Goal: Task Accomplishment & Management: Use online tool/utility

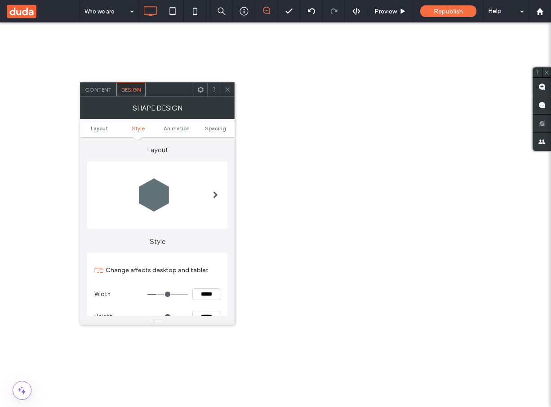
scroll to position [482, 0]
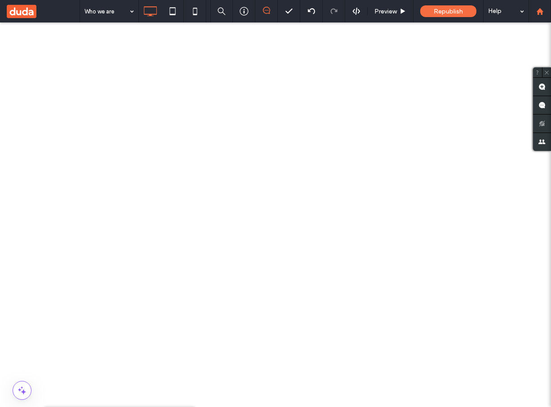
type input "**"
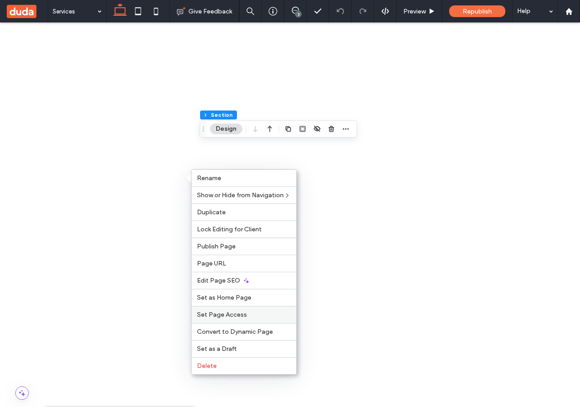
click at [253, 315] on label "Set Page Access" at bounding box center [244, 315] width 94 height 8
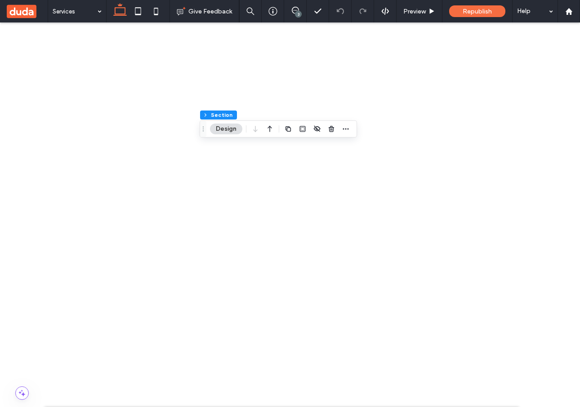
scroll to position [26, 0]
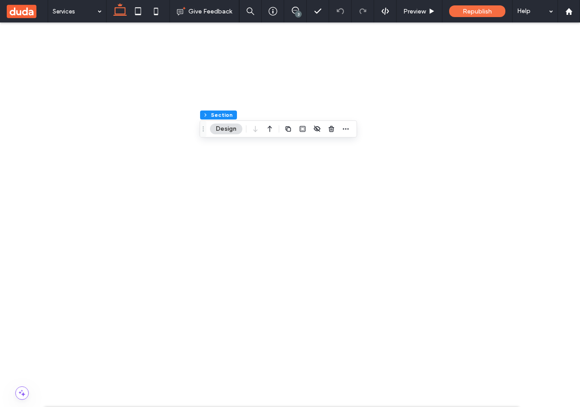
type textarea "*"
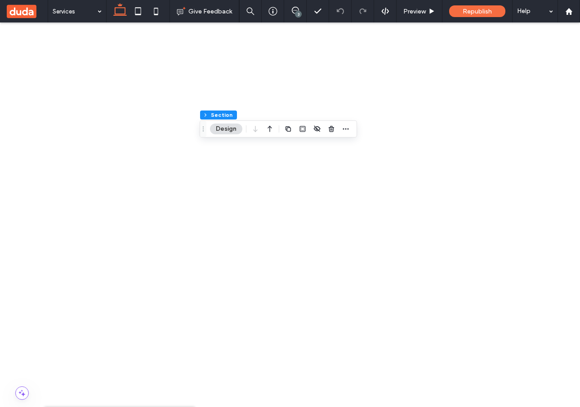
type input "*"
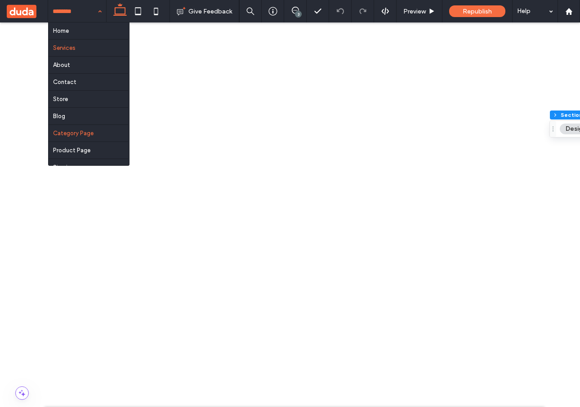
scroll to position [13, 0]
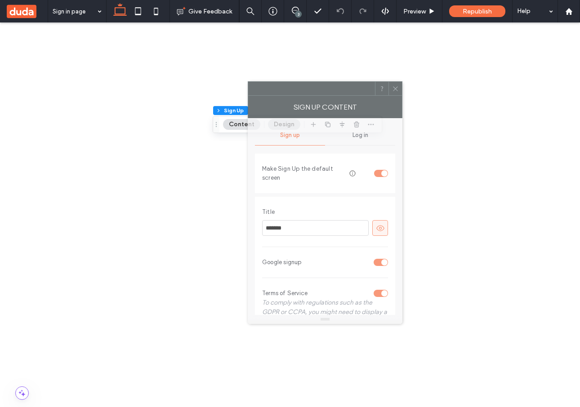
drag, startPoint x: 474, startPoint y: 92, endPoint x: 297, endPoint y: 90, distance: 176.7
click at [298, 90] on div at bounding box center [311, 88] width 127 height 13
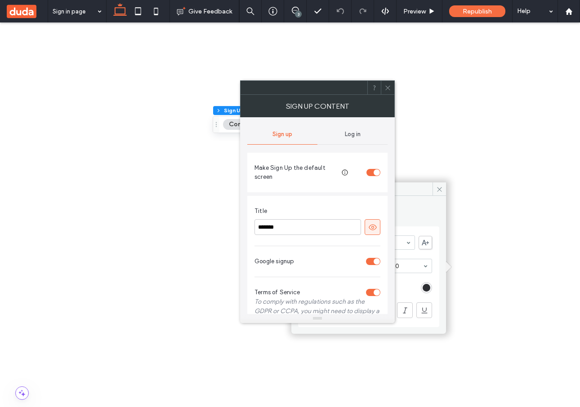
click at [385, 89] on icon at bounding box center [387, 88] width 7 height 7
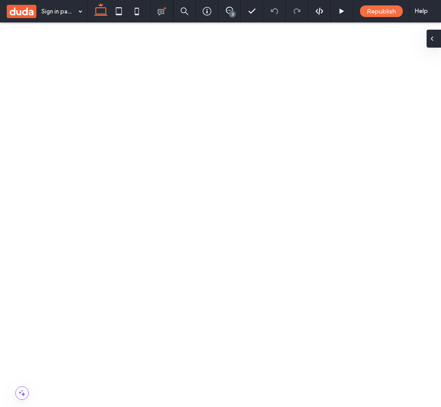
click at [435, 35] on div at bounding box center [433, 39] width 14 height 18
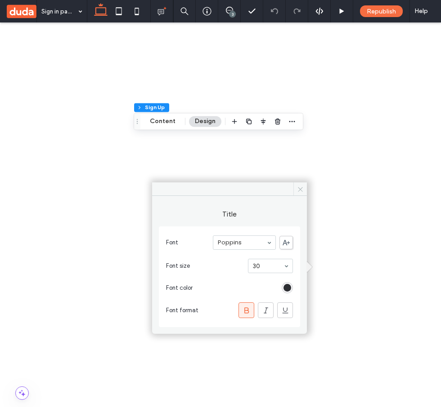
drag, startPoint x: 302, startPoint y: 190, endPoint x: 261, endPoint y: 181, distance: 41.8
click at [302, 190] on icon at bounding box center [300, 189] width 7 height 7
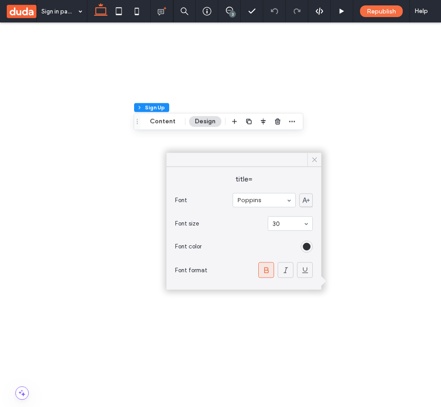
click at [316, 161] on icon at bounding box center [314, 160] width 8 height 8
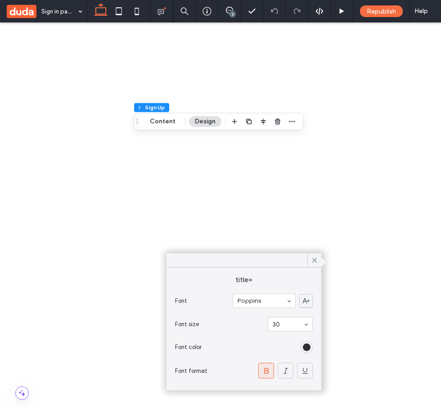
scroll to position [27, 0]
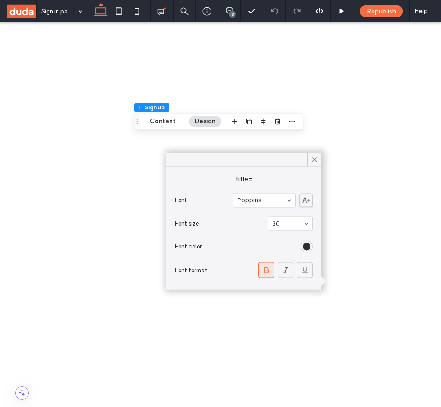
click at [316, 154] on span at bounding box center [314, 159] width 8 height 13
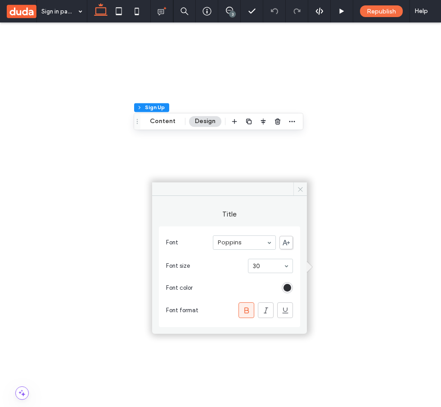
drag, startPoint x: 301, startPoint y: 187, endPoint x: 257, endPoint y: 170, distance: 47.1
click at [301, 187] on icon at bounding box center [300, 189] width 7 height 7
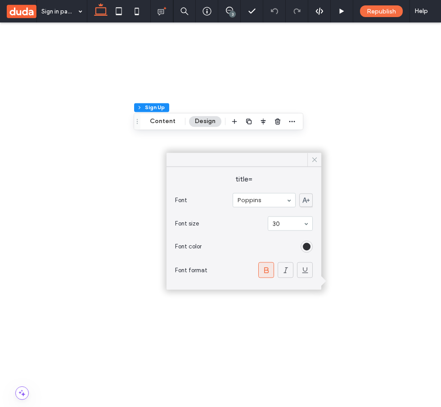
click at [315, 161] on use at bounding box center [314, 159] width 4 height 4
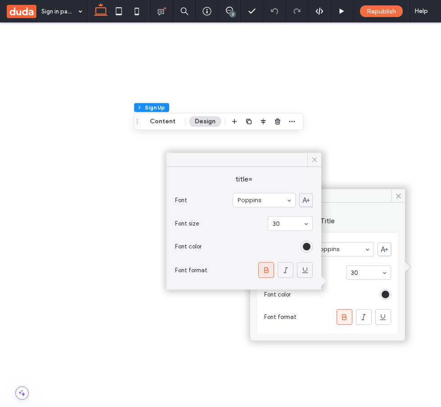
click at [312, 161] on use at bounding box center [314, 159] width 4 height 4
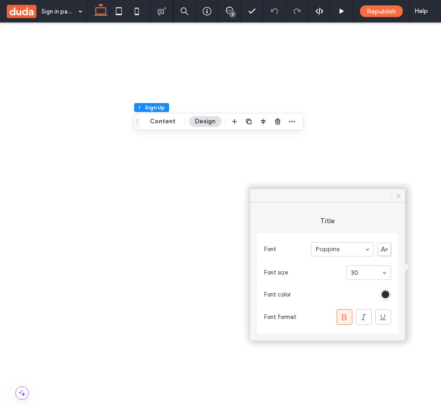
click at [401, 201] on span at bounding box center [397, 195] width 13 height 13
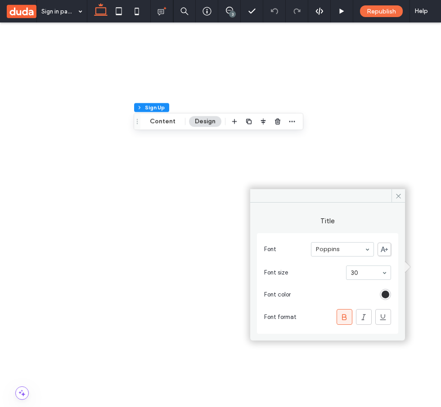
click at [399, 199] on icon at bounding box center [398, 196] width 7 height 7
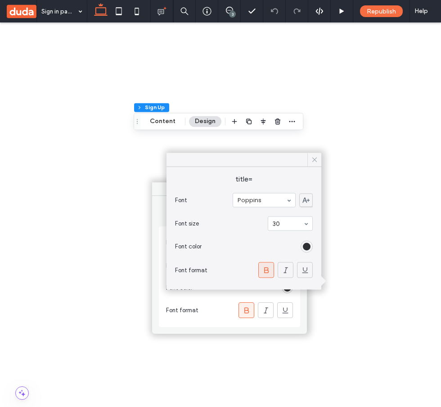
click at [315, 164] on span at bounding box center [314, 159] width 8 height 13
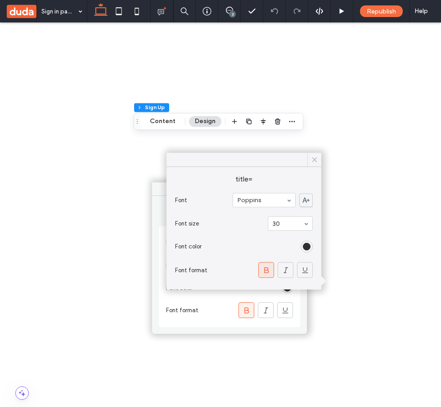
click at [314, 161] on icon at bounding box center [314, 160] width 8 height 8
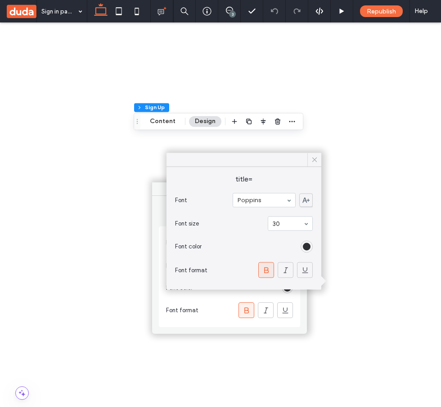
click at [315, 159] on icon at bounding box center [314, 160] width 8 height 8
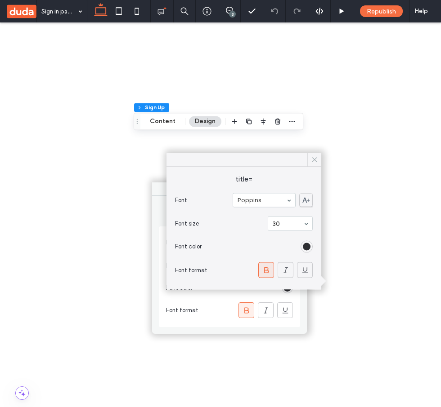
click at [315, 157] on icon at bounding box center [314, 160] width 8 height 8
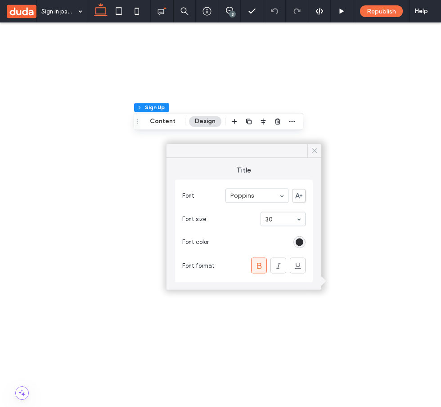
click at [318, 155] on div at bounding box center [314, 150] width 14 height 13
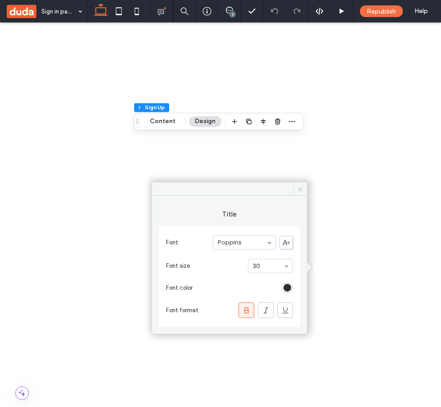
click at [299, 192] on icon at bounding box center [300, 189] width 7 height 7
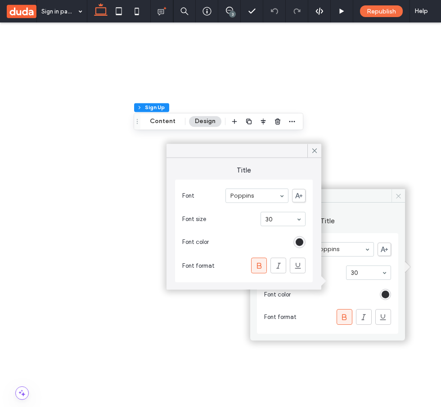
click at [400, 196] on icon at bounding box center [398, 196] width 7 height 7
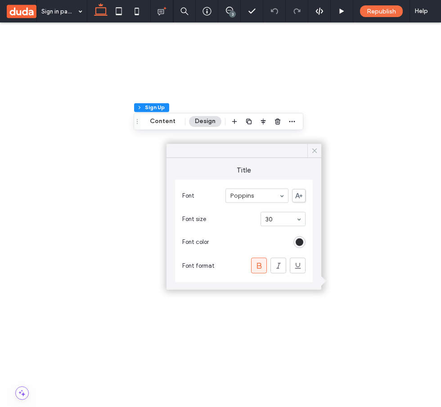
click at [313, 151] on icon at bounding box center [314, 151] width 8 height 8
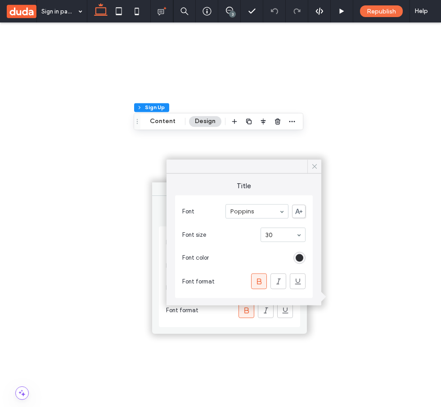
click at [314, 169] on icon at bounding box center [314, 167] width 8 height 8
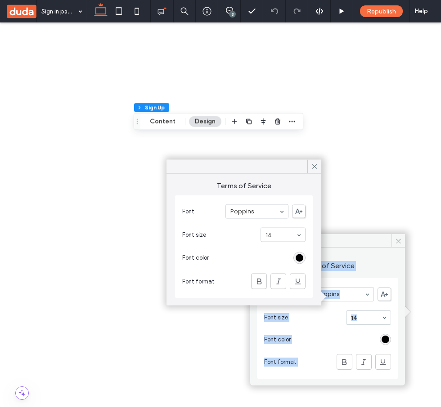
drag, startPoint x: 351, startPoint y: 241, endPoint x: 408, endPoint y: 241, distance: 57.1
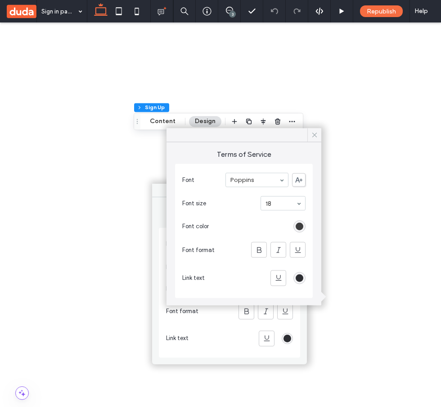
click at [312, 134] on icon at bounding box center [314, 135] width 8 height 8
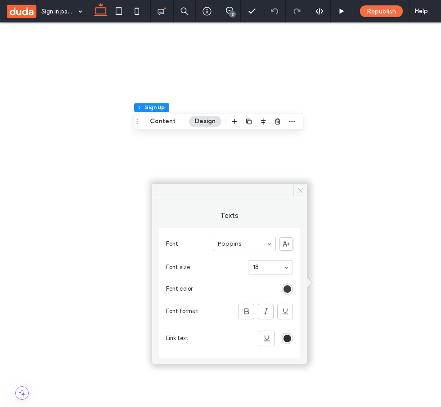
click at [299, 189] on icon at bounding box center [300, 190] width 7 height 7
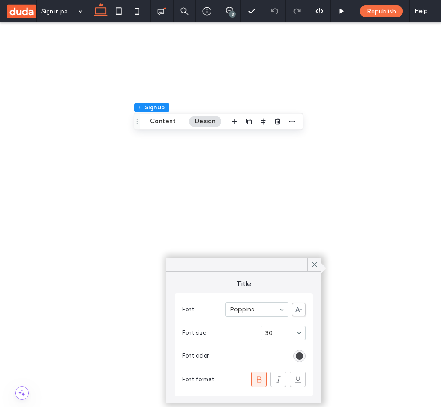
click at [299, 359] on div "rgb(45, 46, 50)" at bounding box center [299, 356] width 8 height 8
click at [301, 357] on div "rgb(45, 46, 50)" at bounding box center [299, 356] width 8 height 8
click at [277, 379] on icon at bounding box center [278, 379] width 9 height 9
click at [301, 381] on icon at bounding box center [297, 379] width 9 height 9
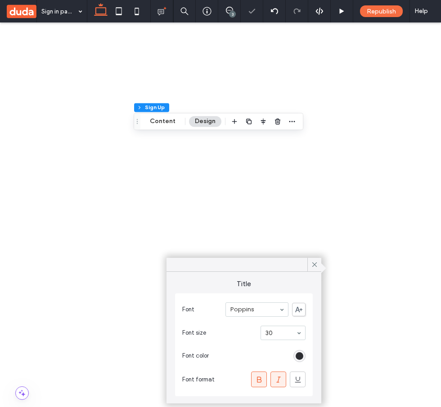
click at [280, 380] on icon at bounding box center [278, 379] width 9 height 9
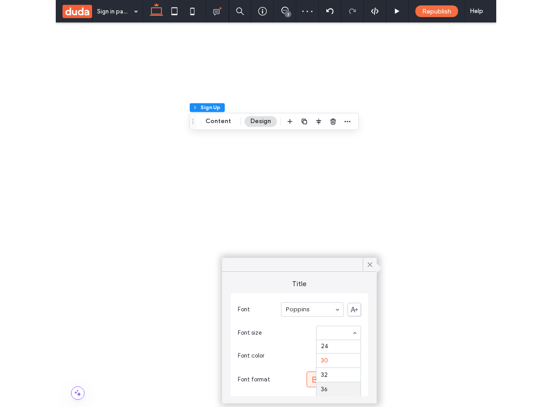
scroll to position [106, 0]
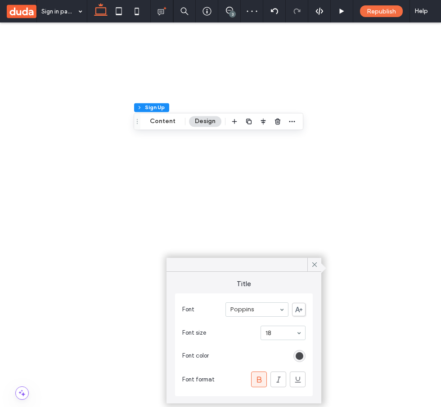
click at [296, 357] on div "rgb(45, 46, 50)" at bounding box center [299, 356] width 8 height 8
click at [300, 355] on div "rgb(45, 46, 50)" at bounding box center [299, 356] width 8 height 8
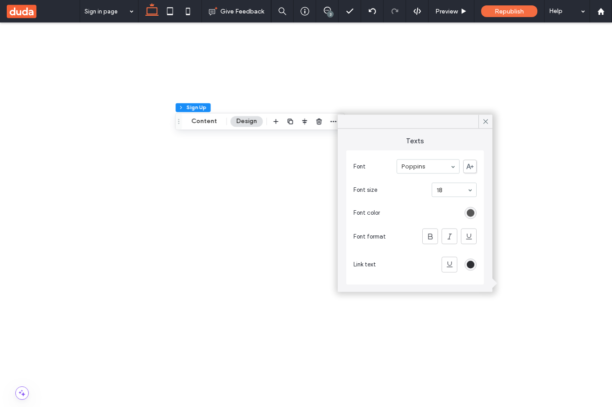
click at [440, 212] on div "rgb(62, 62, 62)" at bounding box center [471, 213] width 8 height 8
click at [440, 214] on div "rgb(62, 62, 62)" at bounding box center [471, 213] width 8 height 8
click at [440, 267] on div "rgb(45, 46, 50)" at bounding box center [471, 265] width 8 height 8
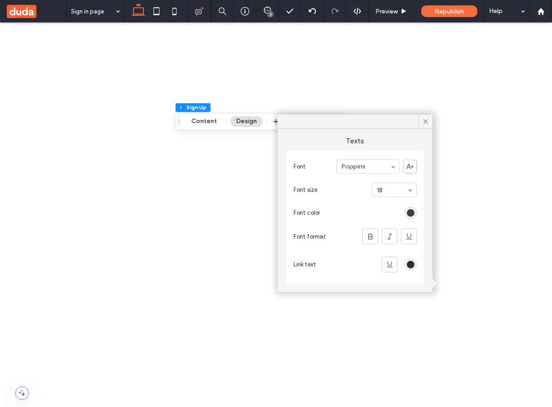
click at [415, 268] on div "rgb(45, 46, 50)" at bounding box center [411, 265] width 12 height 12
click at [410, 265] on div "rgb(45, 46, 50)" at bounding box center [411, 265] width 8 height 8
click at [411, 211] on div "rgb(62, 62, 62)" at bounding box center [411, 213] width 8 height 8
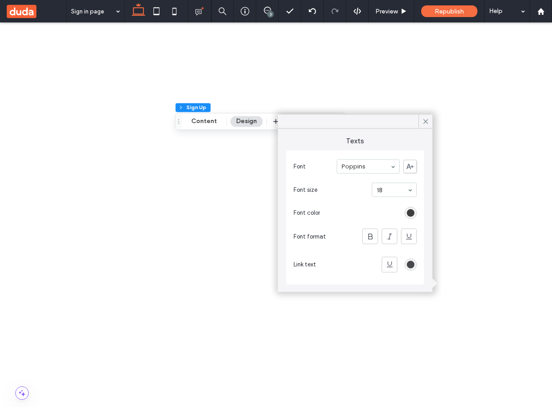
click at [411, 265] on div "rgb(45, 46, 50)" at bounding box center [411, 265] width 8 height 8
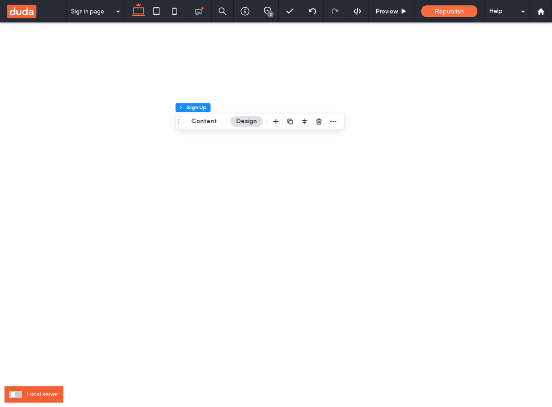
click at [19, 394] on span at bounding box center [15, 394] width 13 height 7
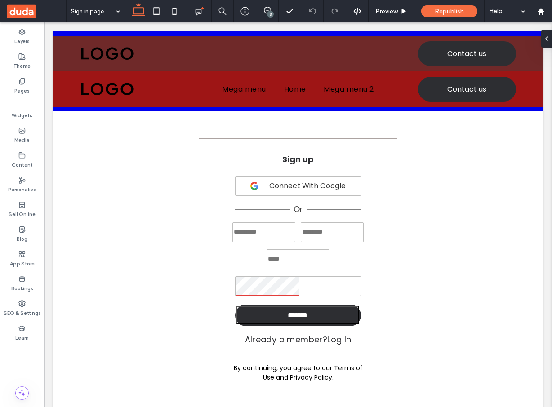
click at [211, 339] on div "**********" at bounding box center [298, 268] width 199 height 260
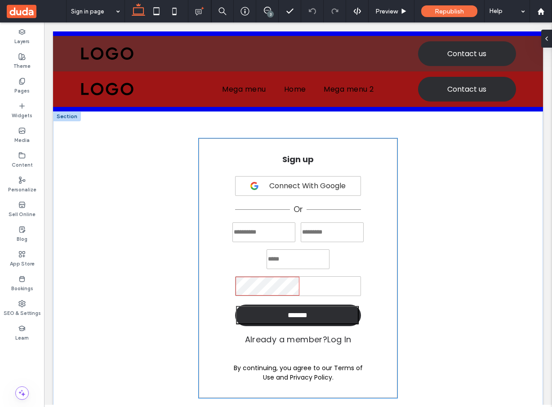
click at [224, 314] on div "**********" at bounding box center [298, 268] width 199 height 260
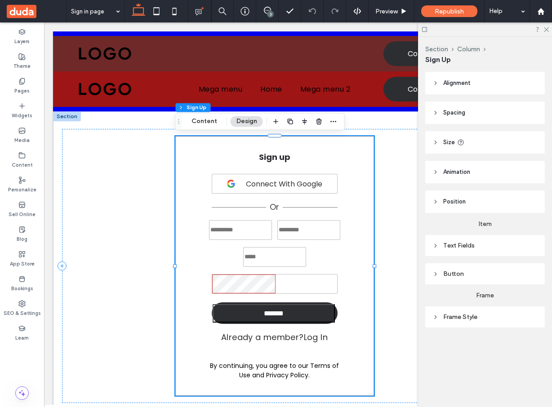
click at [457, 247] on div "Text Fields" at bounding box center [484, 246] width 105 height 8
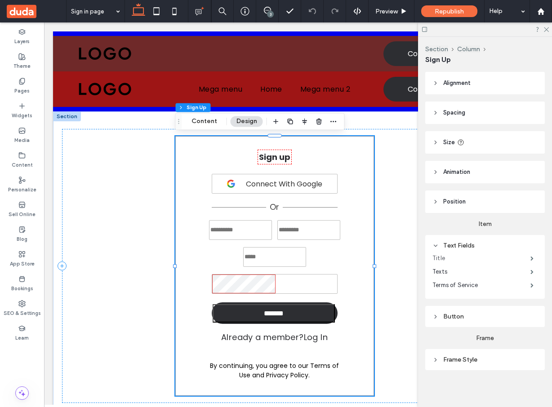
click at [453, 259] on label "Title" at bounding box center [481, 259] width 98 height 18
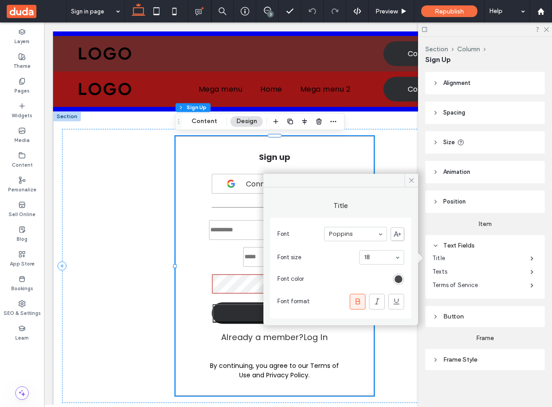
click at [399, 279] on div "rgb(45, 46, 50)" at bounding box center [399, 280] width 8 height 8
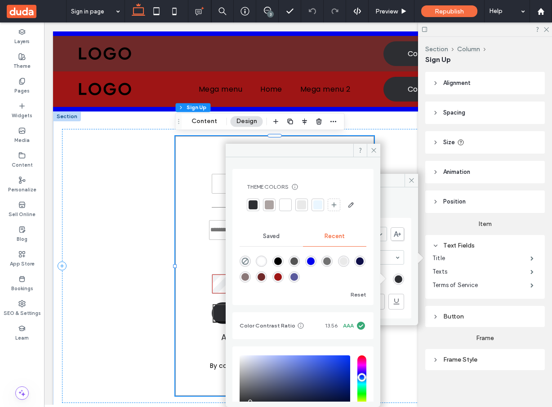
click at [315, 265] on div "rgba(0, 0, 238, 1)" at bounding box center [311, 262] width 8 height 8
type input "*******"
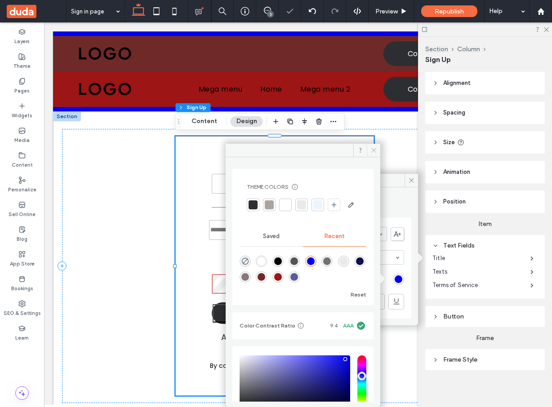
click at [371, 149] on icon at bounding box center [373, 150] width 7 height 7
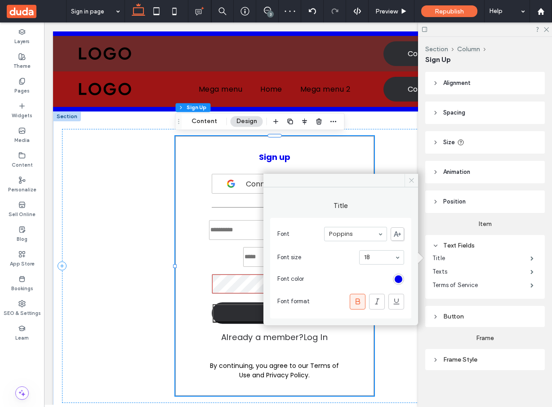
click at [410, 178] on icon at bounding box center [411, 180] width 7 height 7
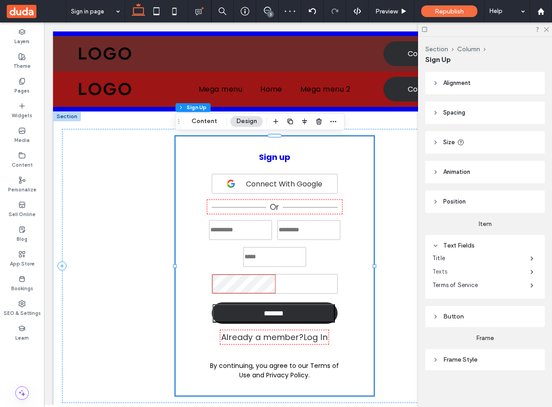
click at [507, 272] on label "Texts" at bounding box center [481, 272] width 98 height 18
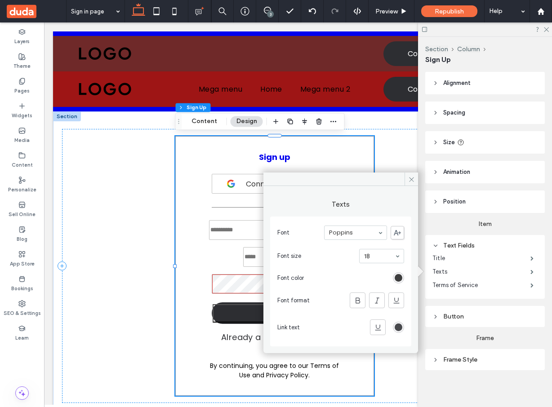
click at [400, 325] on div "rgb(45, 46, 50)" at bounding box center [399, 328] width 8 height 8
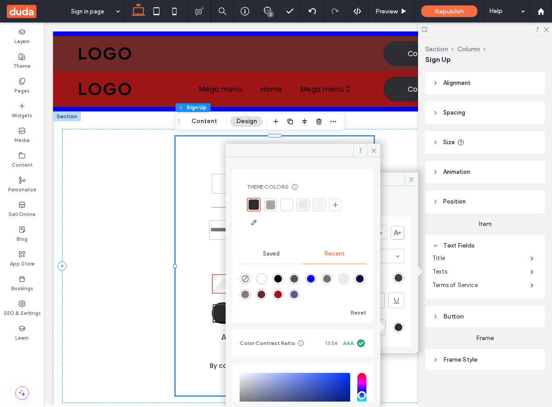
click at [282, 296] on div "rgba(158, 21, 21, 1)" at bounding box center [278, 295] width 8 height 8
type input "*******"
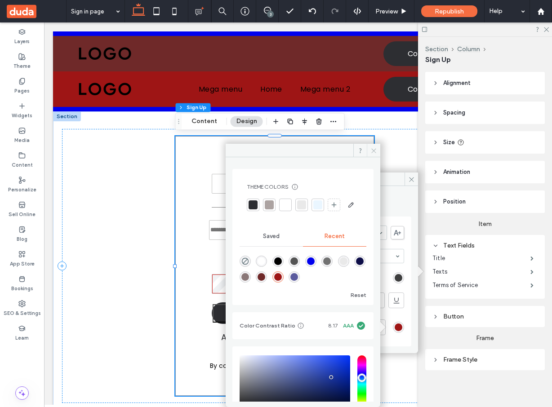
click at [374, 150] on icon at bounding box center [373, 150] width 7 height 7
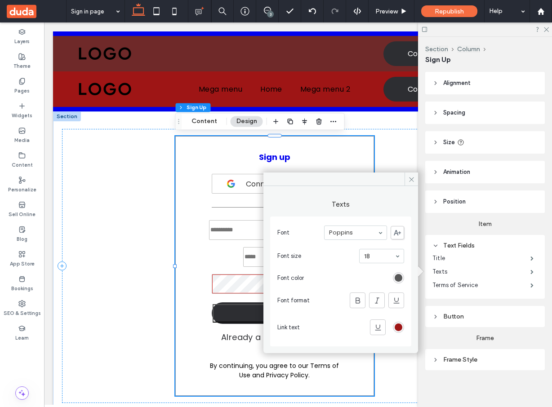
click at [400, 278] on div "rgb(62, 62, 62)" at bounding box center [399, 278] width 8 height 8
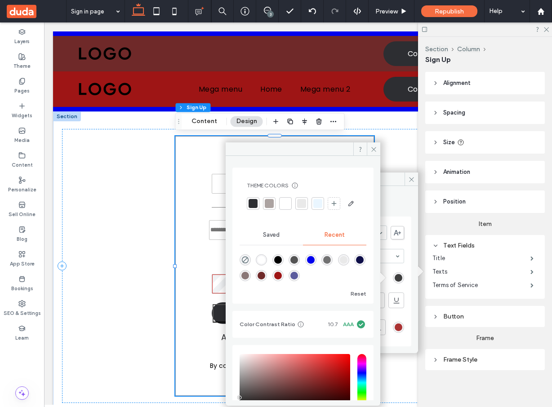
click at [399, 328] on div "rgba(158, 21, 21, 1)" at bounding box center [399, 328] width 8 height 8
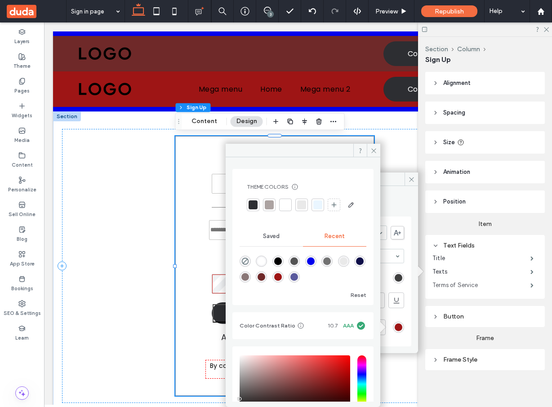
click at [444, 285] on label "Terms of Service" at bounding box center [481, 285] width 98 height 18
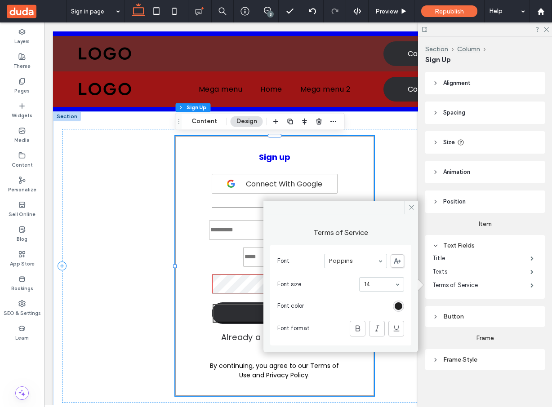
click at [400, 308] on div "rgb(0, 0, 0)" at bounding box center [399, 307] width 8 height 8
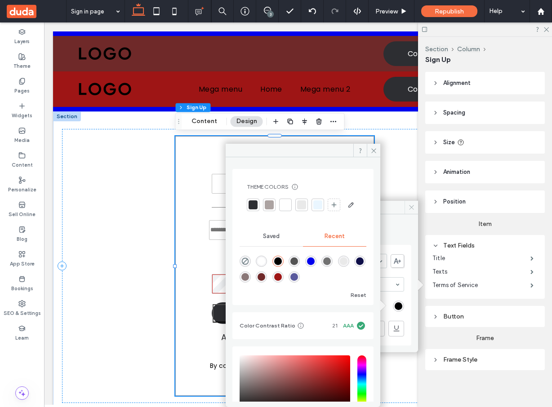
click at [412, 207] on icon at bounding box center [411, 207] width 7 height 7
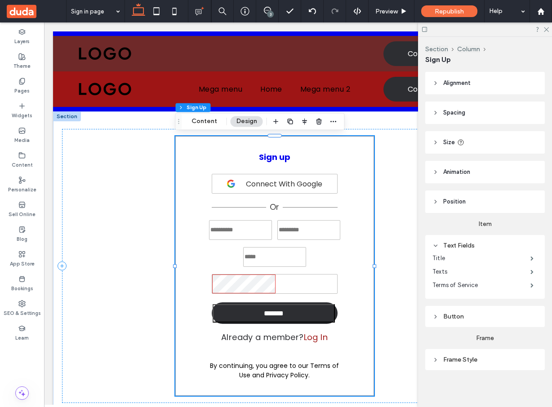
click at [35, 374] on div "Layers Theme Pages Widgets Media Content Personalize Sell Online Blog App Store…" at bounding box center [22, 214] width 44 height 385
click at [18, 392] on span at bounding box center [15, 394] width 13 height 7
click at [21, 369] on div "Layers Theme Pages Widgets Media Content Personalize Sell Online Blog App Store…" at bounding box center [22, 214] width 44 height 385
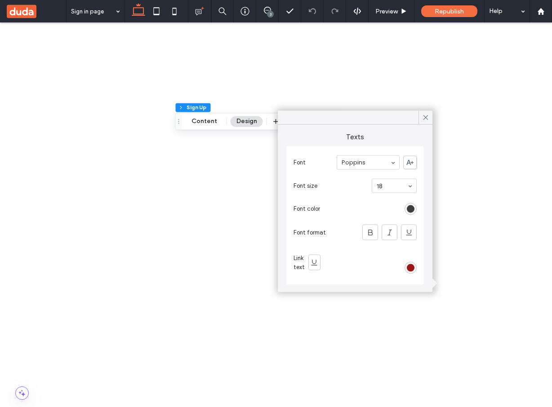
click at [414, 270] on div "rgb(158, 21, 21)" at bounding box center [411, 268] width 8 height 8
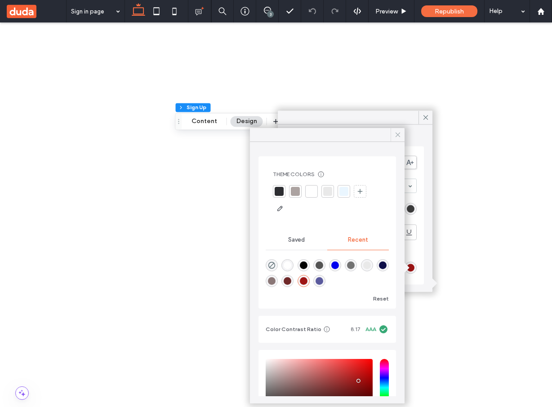
click at [399, 136] on use at bounding box center [398, 135] width 4 height 4
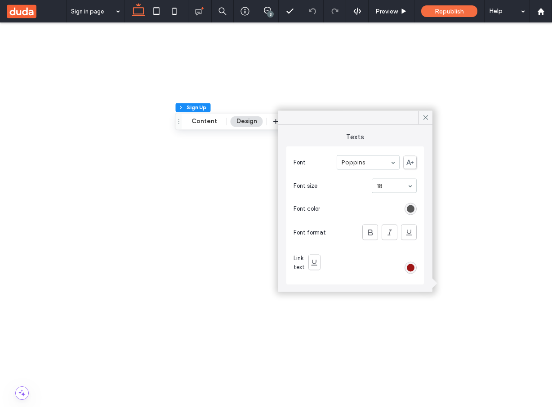
click at [410, 206] on div "rgb(62, 62, 62)" at bounding box center [411, 209] width 8 height 8
click at [411, 267] on div "rgb(158, 21, 21)" at bounding box center [411, 268] width 8 height 8
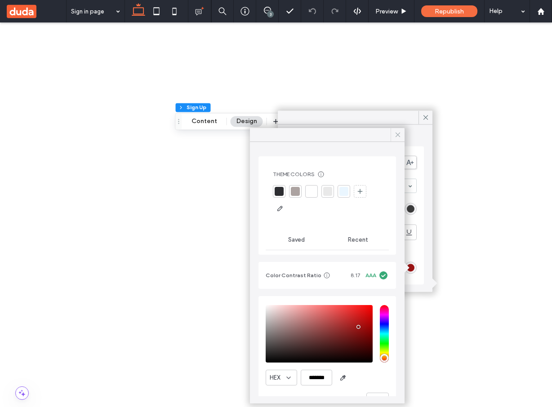
click at [398, 134] on icon at bounding box center [398, 135] width 8 height 8
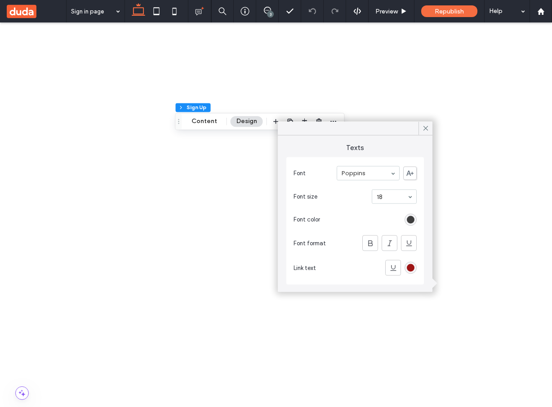
click at [414, 270] on div "rgb(158, 21, 21)" at bounding box center [411, 268] width 8 height 8
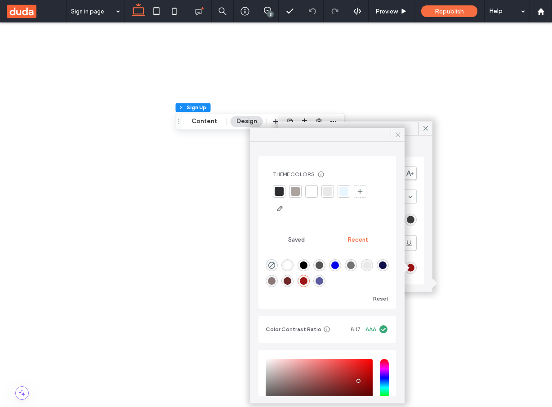
click at [397, 137] on icon at bounding box center [398, 135] width 8 height 8
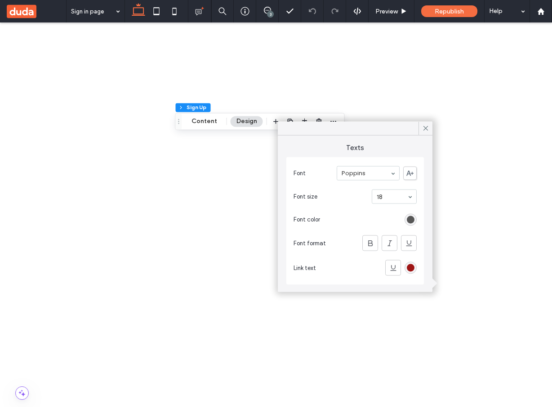
click at [408, 223] on div "rgb(62, 62, 62)" at bounding box center [411, 220] width 8 height 8
click at [424, 129] on use at bounding box center [426, 128] width 4 height 4
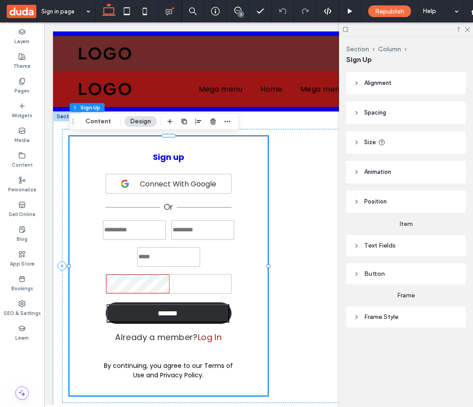
click at [257, 259] on div "**********" at bounding box center [168, 266] width 199 height 260
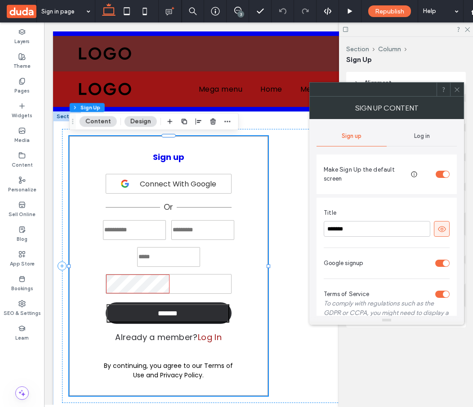
click at [454, 91] on icon at bounding box center [457, 89] width 7 height 7
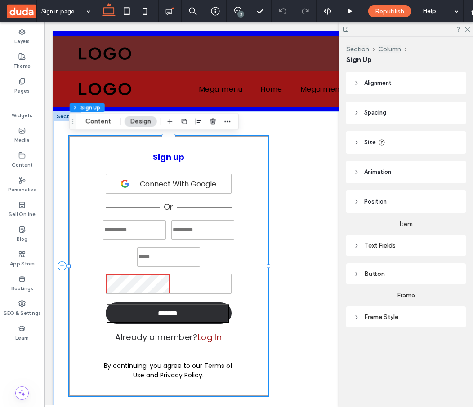
click at [380, 249] on div "Text Fields" at bounding box center [405, 246] width 105 height 8
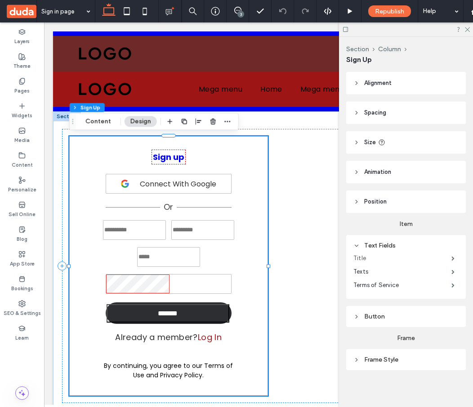
click at [373, 258] on label "Title" at bounding box center [402, 259] width 98 height 18
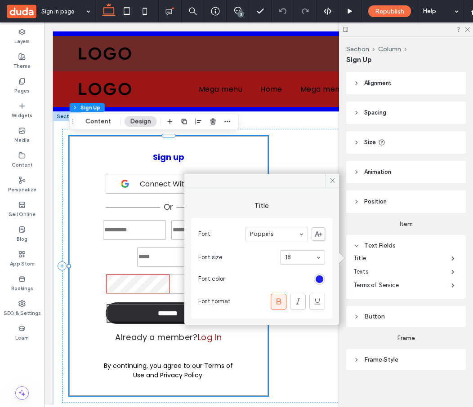
click at [321, 279] on div "rgb(0, 0, 238)" at bounding box center [320, 280] width 8 height 8
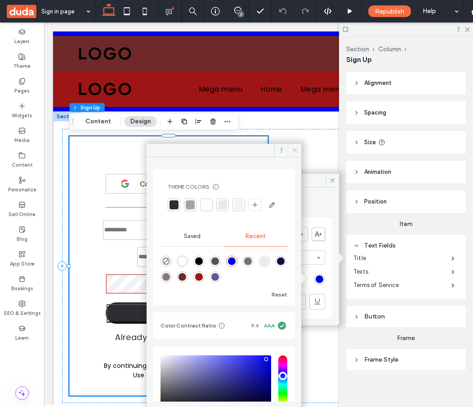
click at [292, 151] on icon at bounding box center [294, 150] width 7 height 7
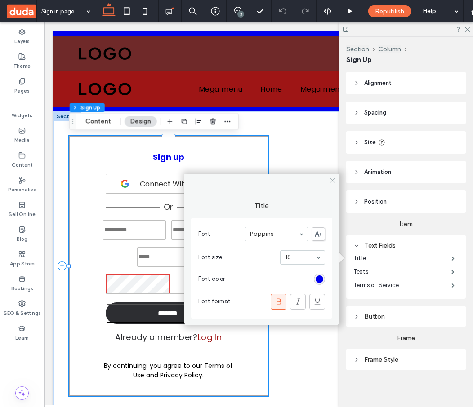
click at [335, 182] on icon at bounding box center [332, 180] width 7 height 7
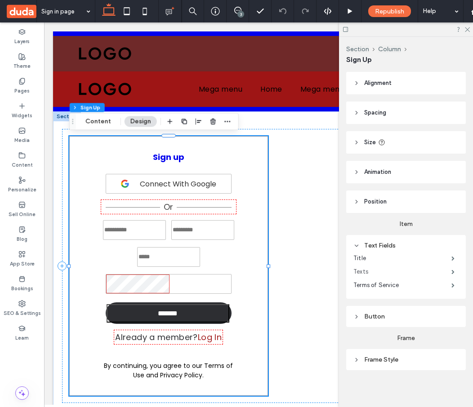
click at [359, 271] on label "Texts" at bounding box center [402, 272] width 98 height 18
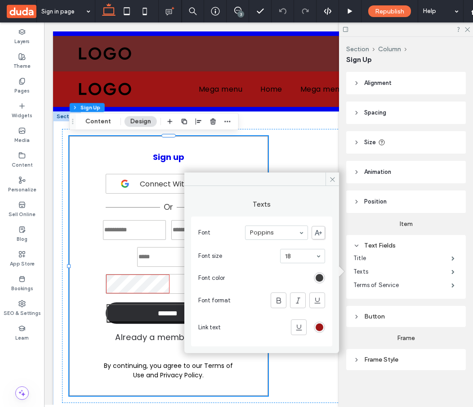
click at [37, 364] on div "Layers Theme Pages Widgets Media Content Personalize Sell Online Blog App Store…" at bounding box center [22, 214] width 44 height 385
click at [14, 394] on span at bounding box center [15, 394] width 13 height 7
click at [17, 365] on div "Layers Theme Pages Widgets Media Content Personalize Sell Online Blog App Store…" at bounding box center [22, 214] width 44 height 385
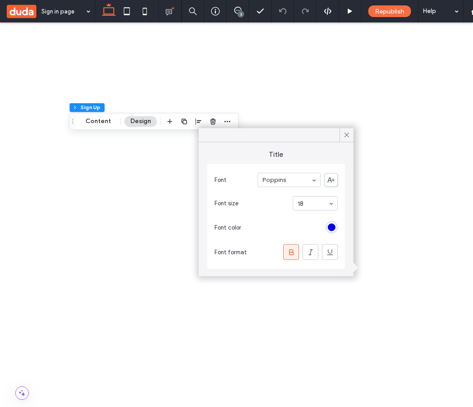
click at [333, 227] on div "rgb(0, 0, 238)" at bounding box center [332, 228] width 8 height 8
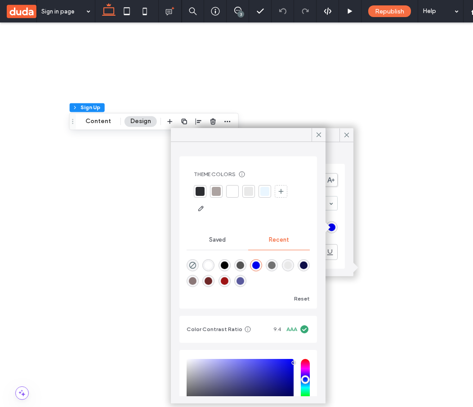
click at [241, 264] on div "rgba(84, 84, 84, 1)" at bounding box center [240, 266] width 8 height 8
click at [288, 267] on div "rgba(233, 233, 233, 1)" at bounding box center [288, 266] width 8 height 8
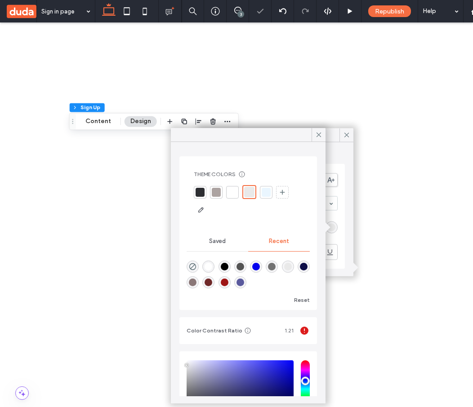
click at [303, 266] on div "rgba(14, 14, 72, 1)" at bounding box center [304, 267] width 8 height 8
type input "*******"
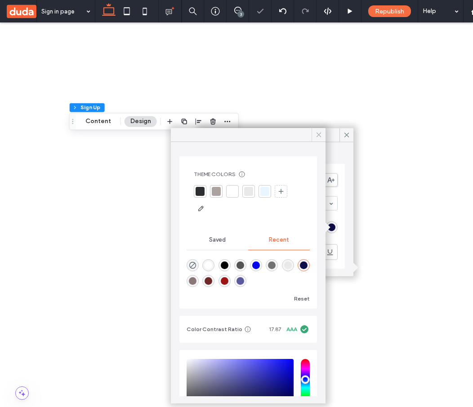
click at [320, 135] on icon at bounding box center [319, 135] width 8 height 8
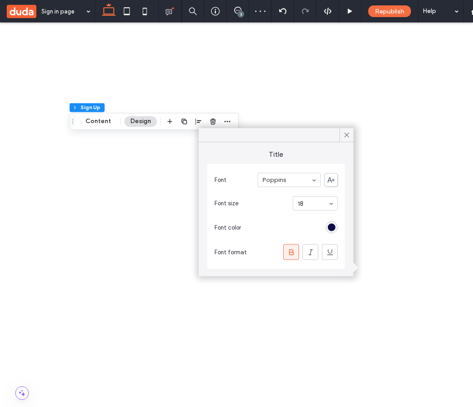
click at [334, 227] on div "rgba(14, 14, 72, 1)" at bounding box center [332, 228] width 8 height 8
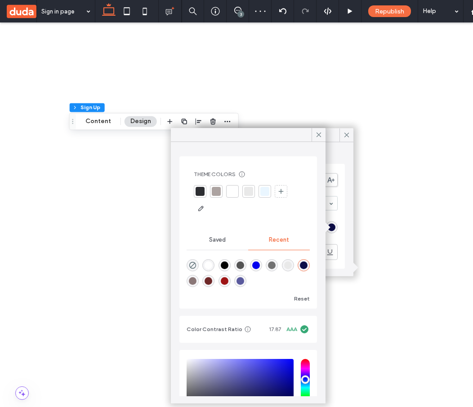
click at [217, 192] on div at bounding box center [216, 191] width 9 height 9
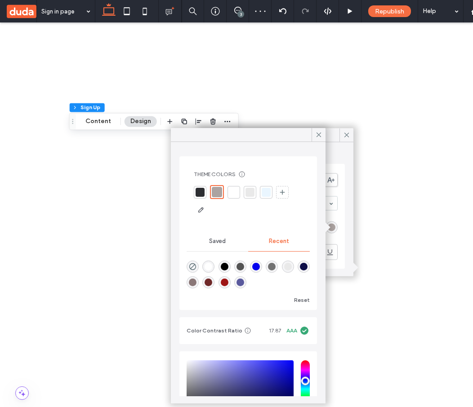
click at [341, 218] on div "Font Poppins Font size 18 Font color Font format" at bounding box center [276, 216] width 138 height 105
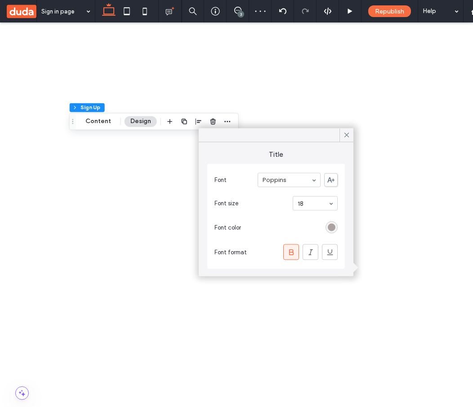
click at [331, 227] on div "rgba(172, 163, 161, 1)" at bounding box center [332, 228] width 8 height 8
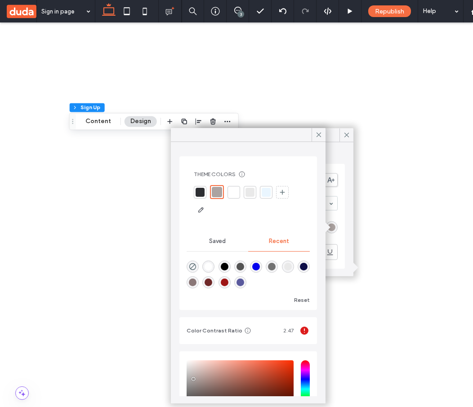
click at [268, 194] on div at bounding box center [266, 192] width 9 height 9
click at [343, 216] on div "Font Poppins Font size 18 Font color Font format" at bounding box center [276, 216] width 138 height 105
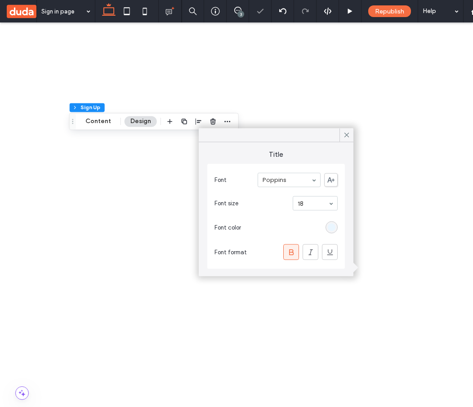
click at [333, 224] on div "rgba(234,246,255,1)" at bounding box center [332, 228] width 8 height 8
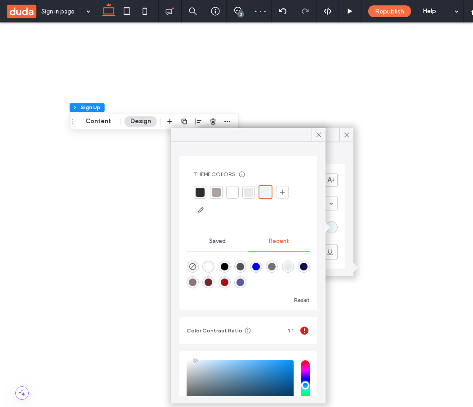
click at [257, 266] on div "rgba(0, 0, 238, 1)" at bounding box center [256, 267] width 8 height 8
type input "*******"
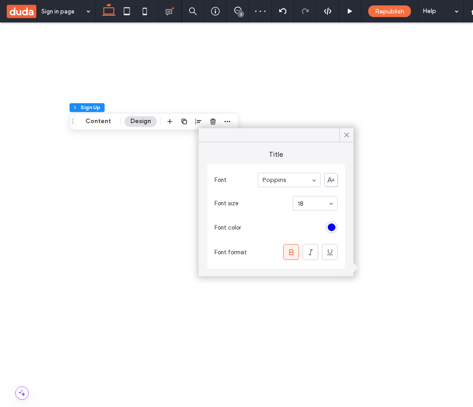
click at [340, 217] on div "Font Poppins Font size 18 Font color Font format" at bounding box center [276, 216] width 138 height 105
click at [331, 226] on div "rgba(0, 0, 238, 1)" at bounding box center [332, 228] width 8 height 8
click at [344, 218] on div "Font Poppins Font size 18 Font color Font format" at bounding box center [276, 216] width 138 height 105
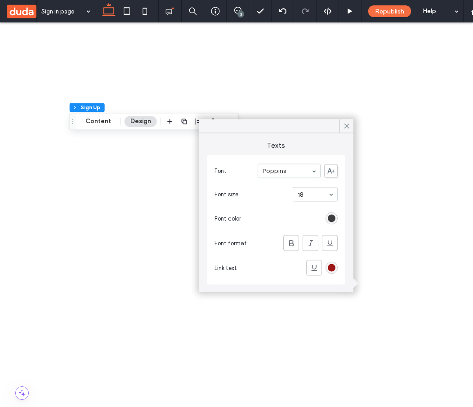
click at [334, 218] on div "rgb(62, 62, 62)" at bounding box center [332, 219] width 8 height 8
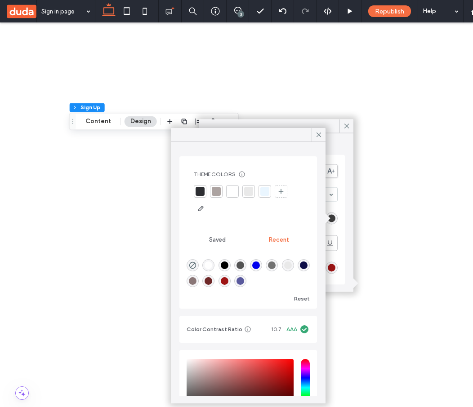
click at [289, 268] on div "rgba(233, 233, 233, 1)" at bounding box center [288, 266] width 8 height 8
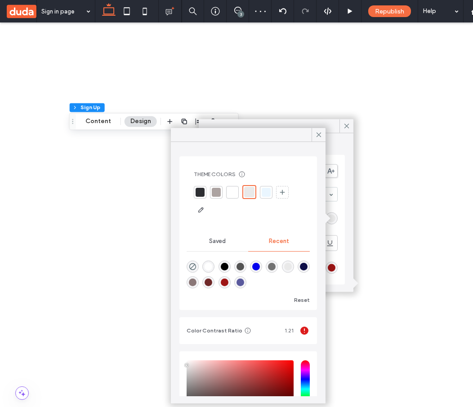
click at [225, 281] on div "rgba(158, 21, 21, 1)" at bounding box center [225, 283] width 8 height 8
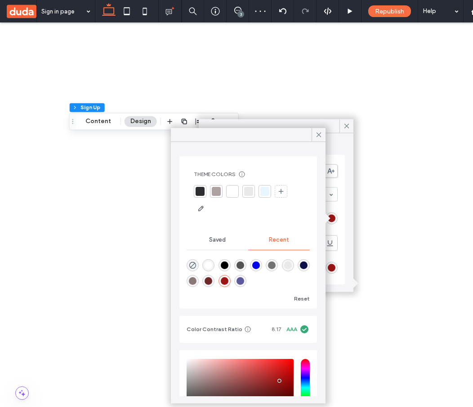
type input "*******"
click at [340, 227] on div "Font Poppins Font size 18 Font color Font format Link text" at bounding box center [276, 220] width 138 height 130
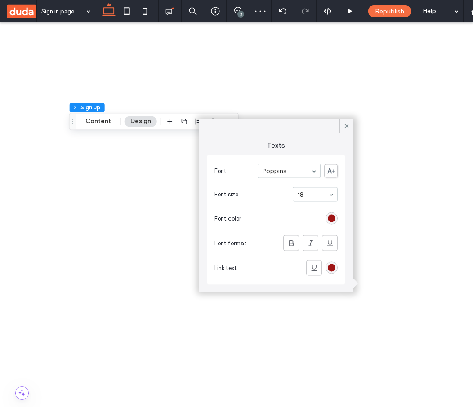
click at [330, 221] on div "rgba(158, 21, 21, 1)" at bounding box center [332, 219] width 8 height 8
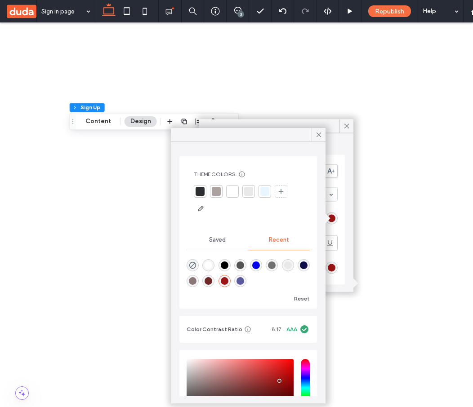
click at [347, 228] on div "Texts Font Poppins Font size 18 Font color Font format Link text" at bounding box center [276, 213] width 155 height 159
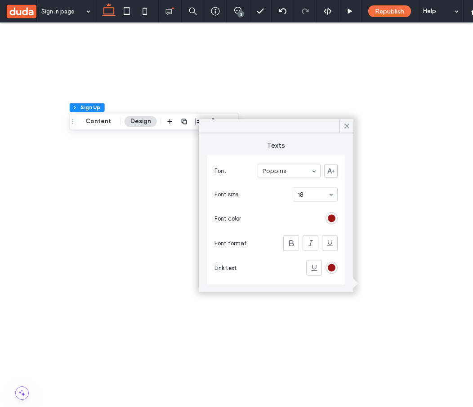
click at [335, 268] on div "rgb(158, 21, 21)" at bounding box center [331, 268] width 12 height 12
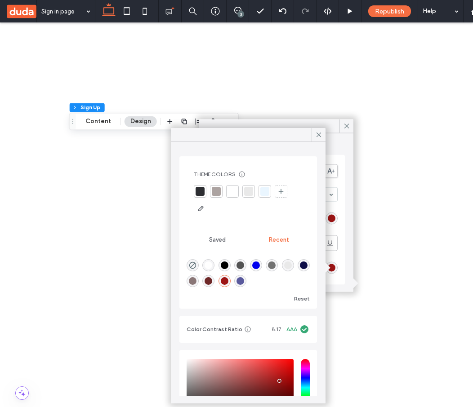
click at [258, 265] on div "rgba(0, 0, 238, 1)" at bounding box center [256, 266] width 8 height 8
type input "*******"
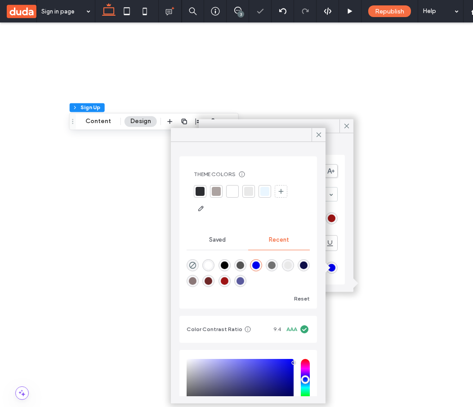
click at [346, 241] on div "Texts Font Poppins Font size 18 Font color Font format Link text" at bounding box center [276, 213] width 155 height 159
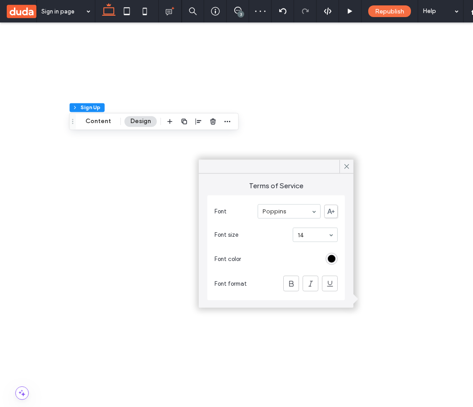
click at [331, 262] on div "rgb(0, 0, 0)" at bounding box center [332, 259] width 8 height 8
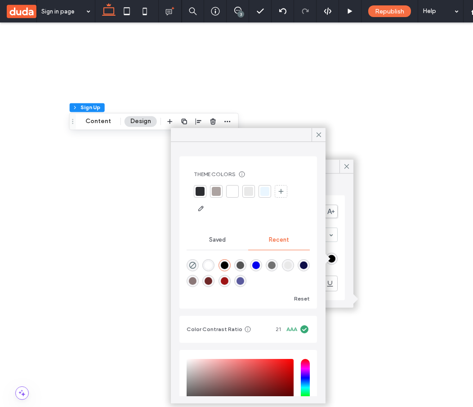
click at [241, 285] on div "rgba(90, 90, 157, 1)" at bounding box center [240, 281] width 8 height 8
type input "*******"
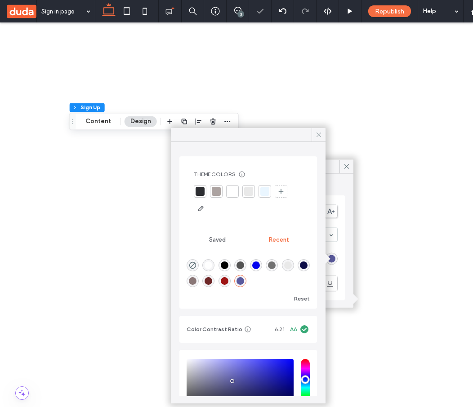
click at [317, 135] on use at bounding box center [319, 135] width 4 height 4
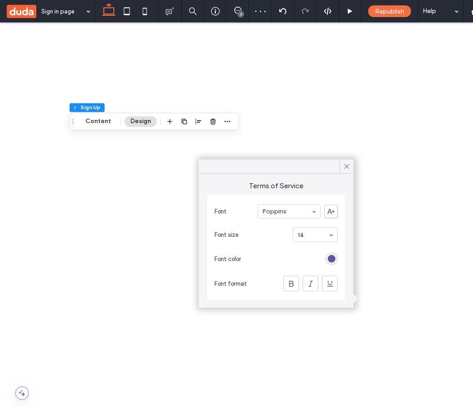
click at [329, 263] on div "rgba(90, 90, 157, 1)" at bounding box center [332, 259] width 8 height 8
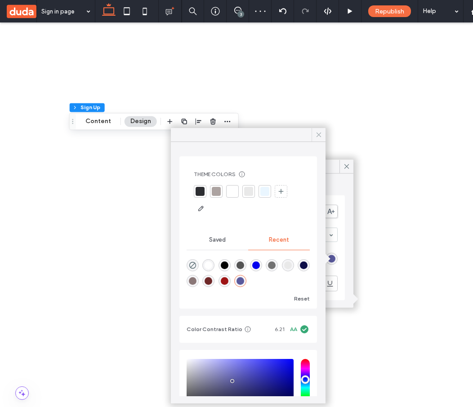
click at [317, 133] on use at bounding box center [319, 135] width 4 height 4
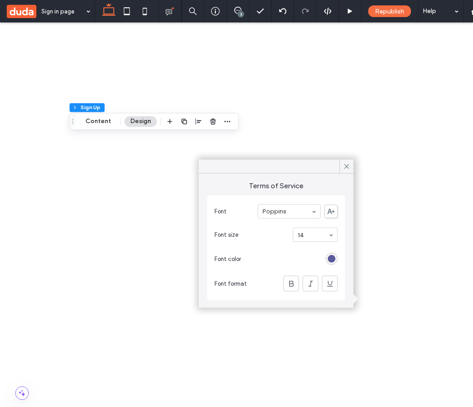
click at [338, 188] on div "Terms of Service Font Poppins Font size 14 Font color Font format" at bounding box center [276, 241] width 155 height 134
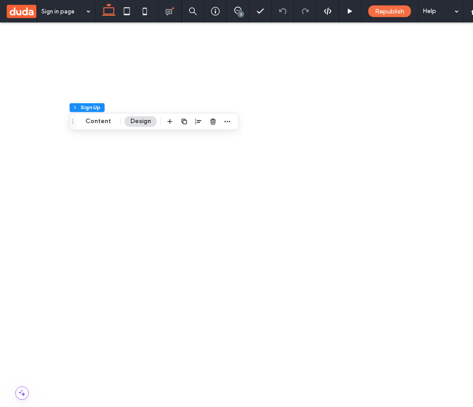
scroll to position [103, 0]
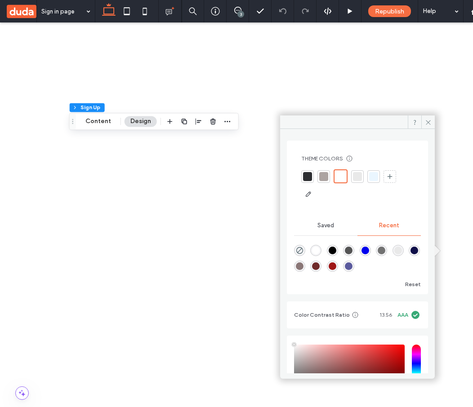
scroll to position [86, 0]
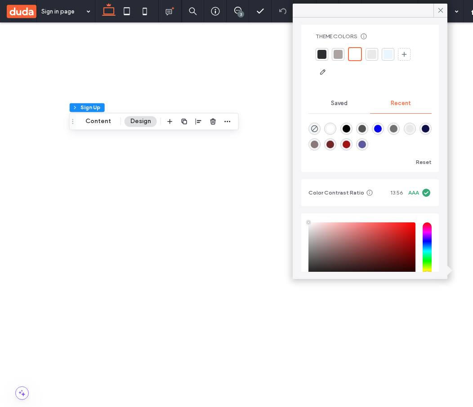
scroll to position [0, 0]
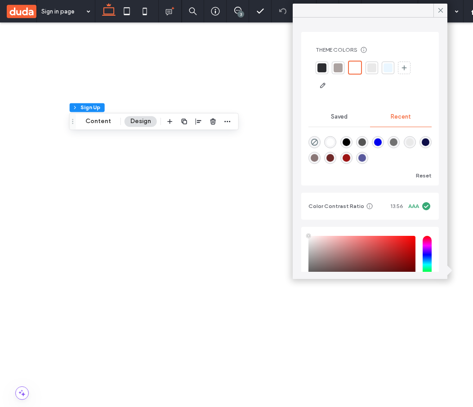
click at [381, 145] on div "rgba(0, 0, 238, 1)" at bounding box center [378, 142] width 8 height 8
type input "*******"
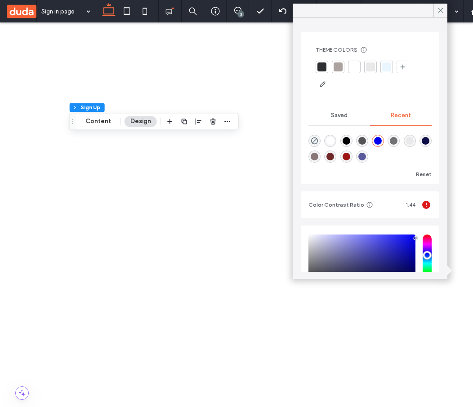
click at [333, 141] on div "rgba(255, 255, 255, 1)" at bounding box center [330, 141] width 8 height 8
type input "*******"
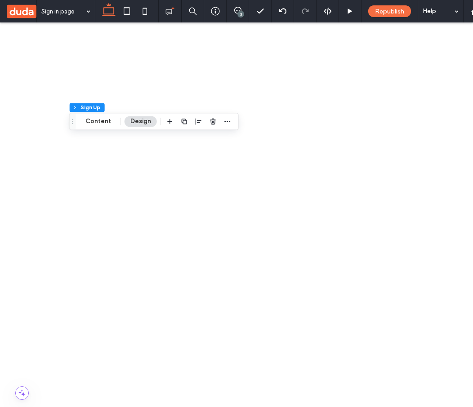
scroll to position [312, 0]
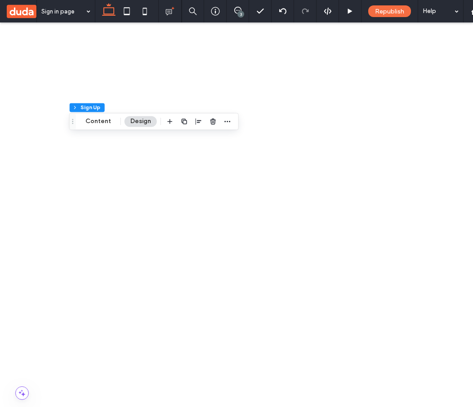
scroll to position [352, 0]
